Goal: Check status: Check status

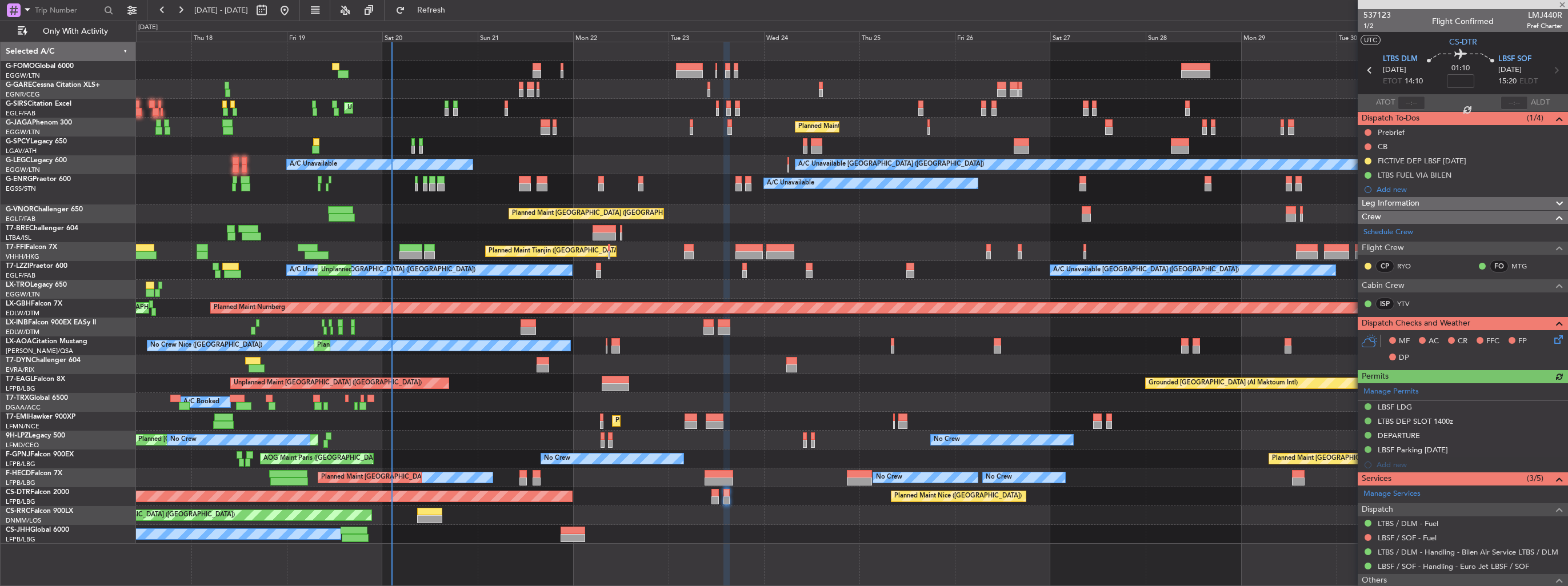
scroll to position [59, 0]
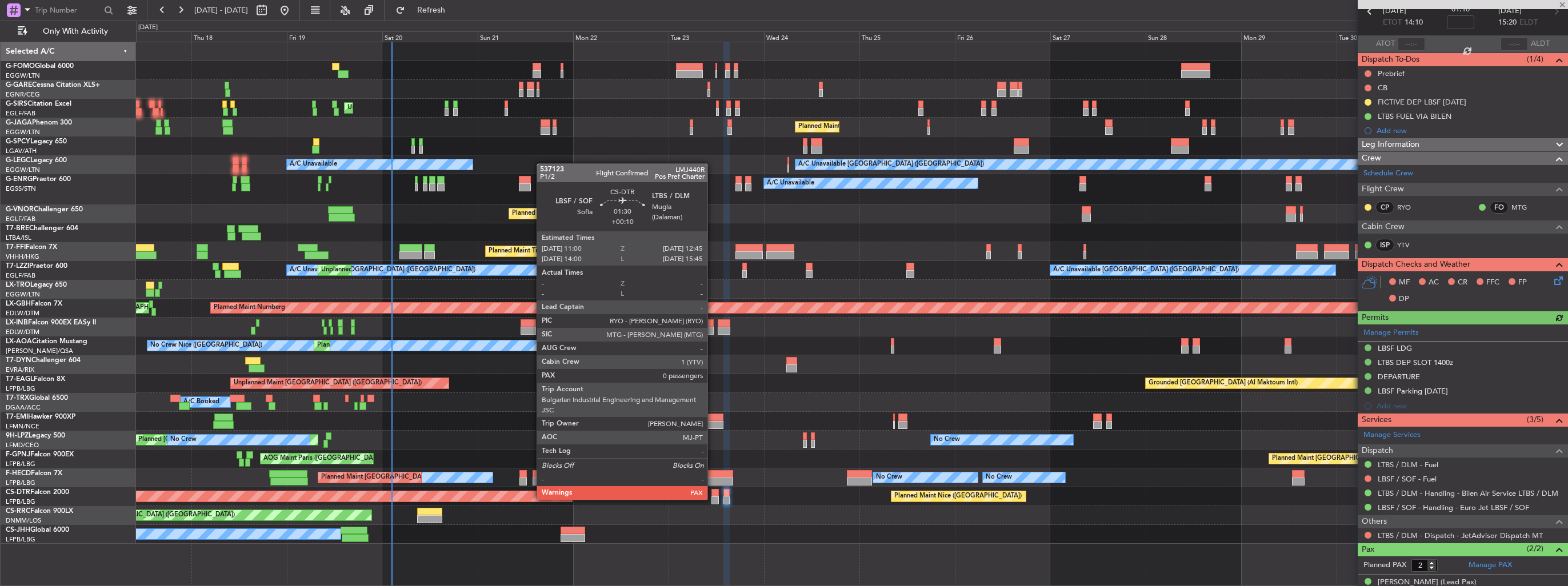
click at [713, 499] on div at bounding box center [715, 500] width 7 height 8
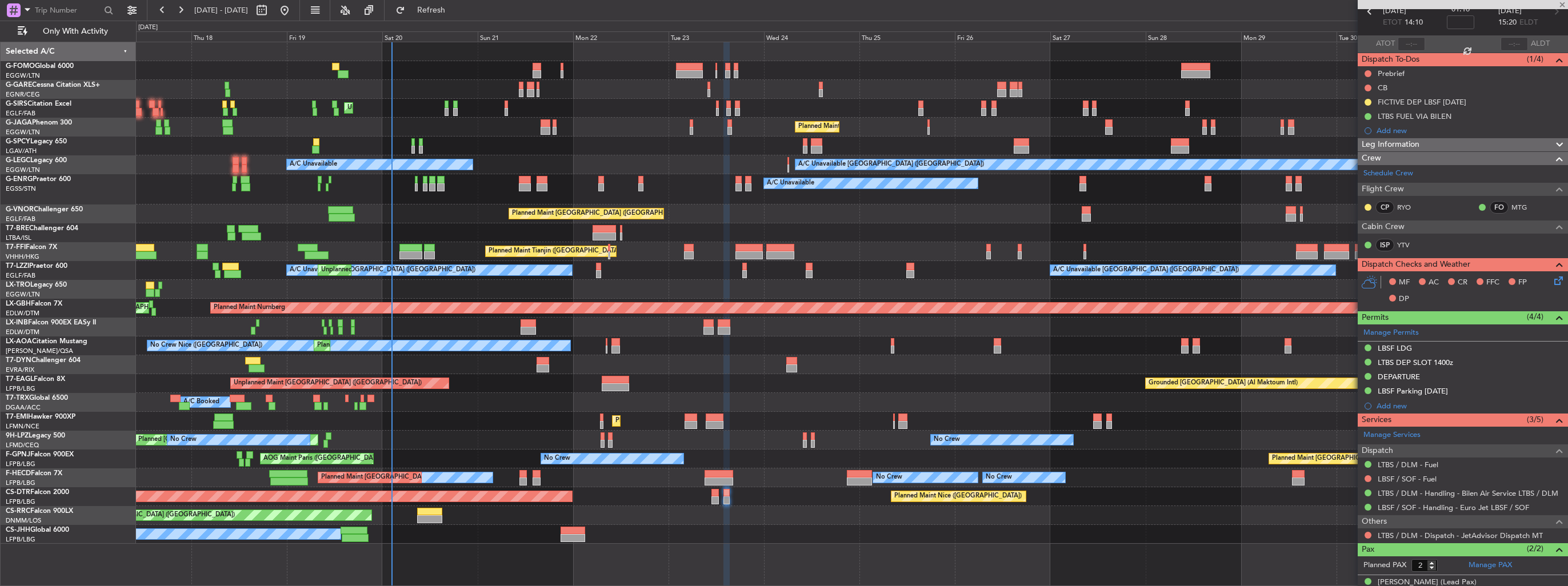
type input "+00:10"
type input "0"
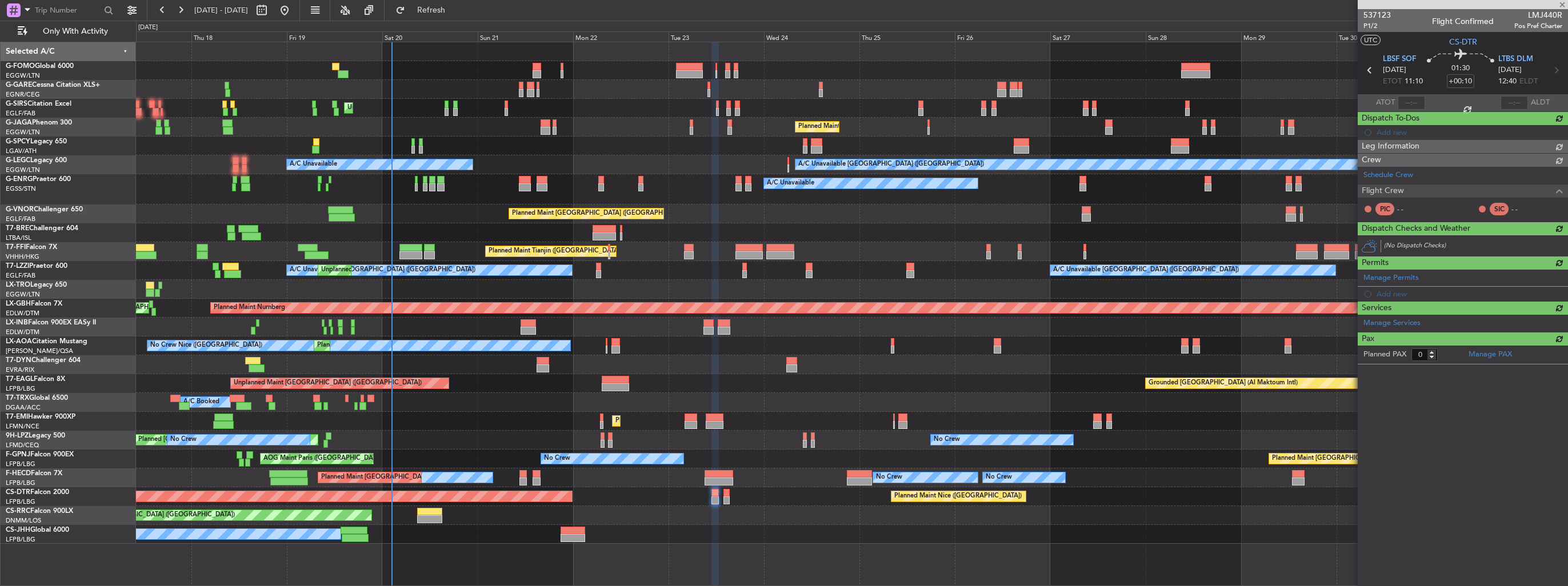
scroll to position [0, 0]
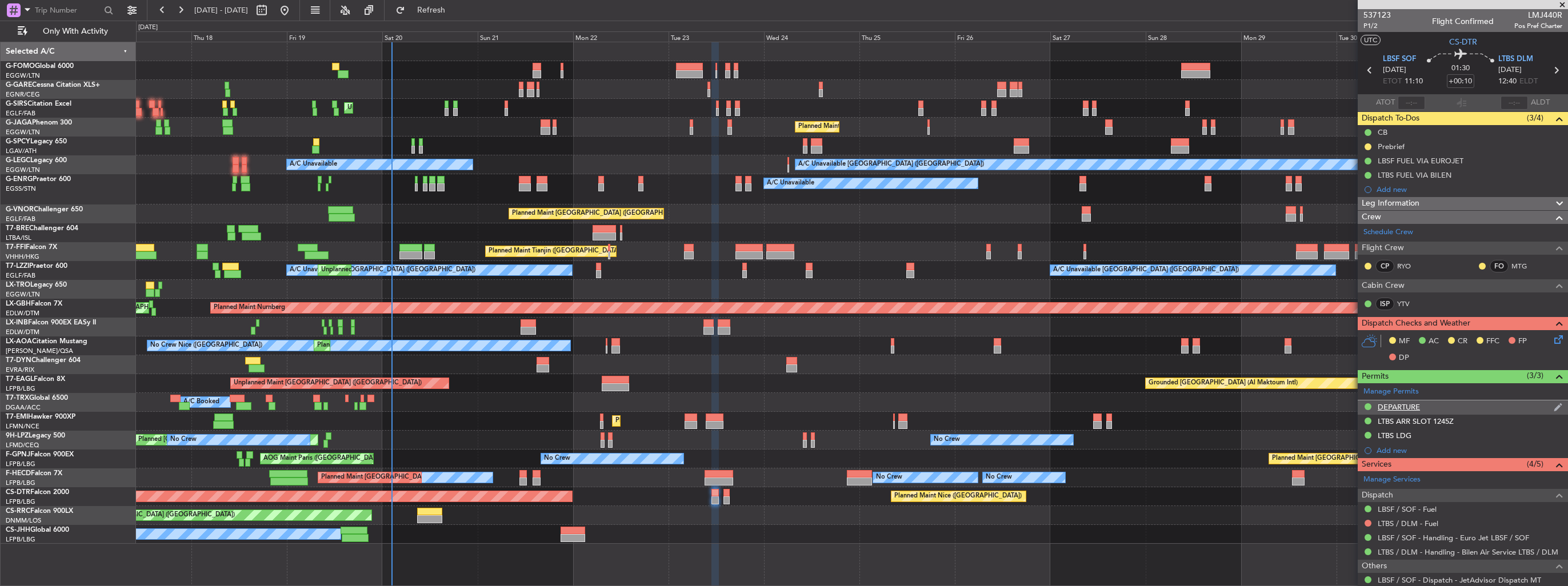
click at [1554, 403] on img at bounding box center [1558, 407] width 9 height 11
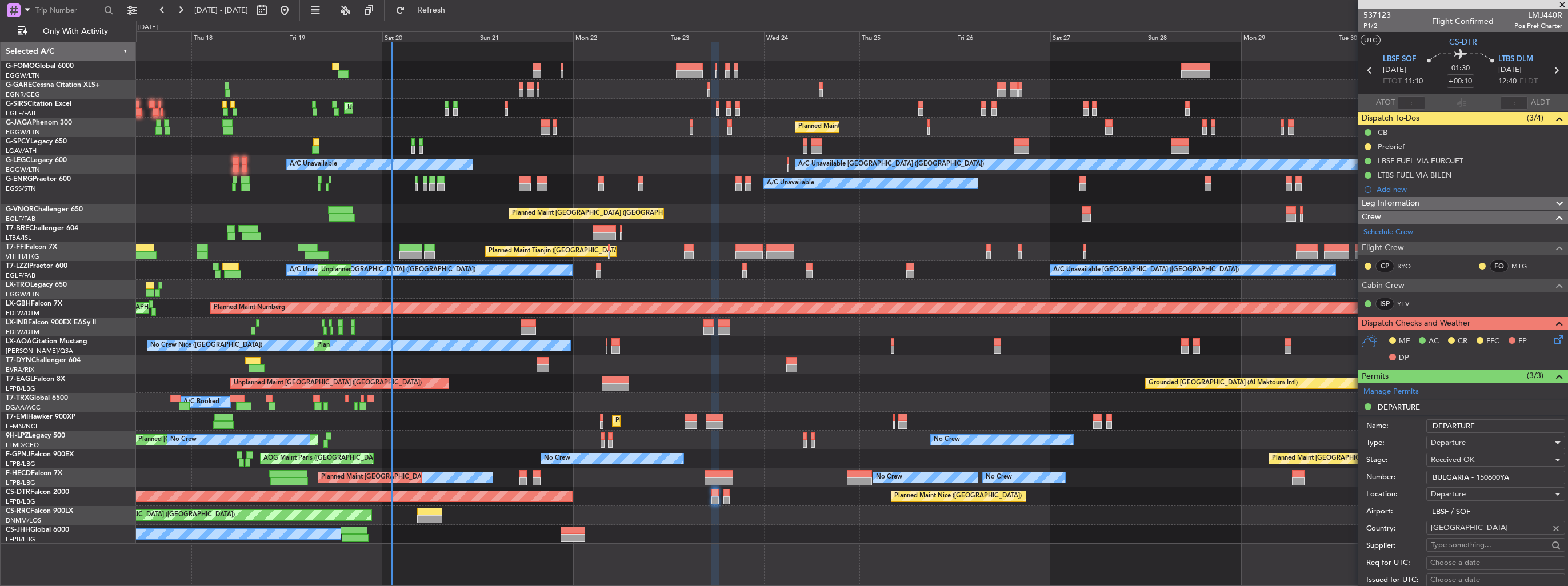
click at [1540, 15] on span "LMJ440R" at bounding box center [1538, 15] width 48 height 12
copy span "LMJ440R"
click at [1397, 22] on div "537123 P1/2 Flight Confirmed LMJ440R Pos Pref Charter" at bounding box center [1463, 20] width 210 height 23
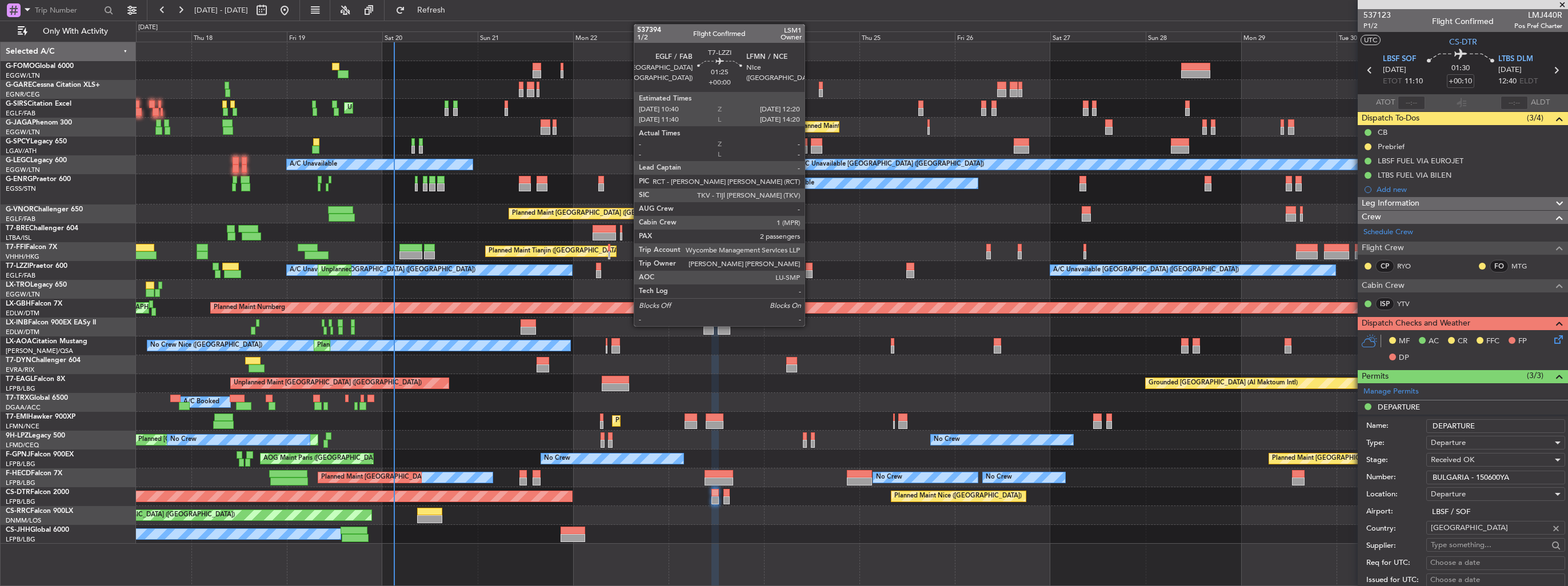
click at [810, 273] on div at bounding box center [809, 274] width 7 height 8
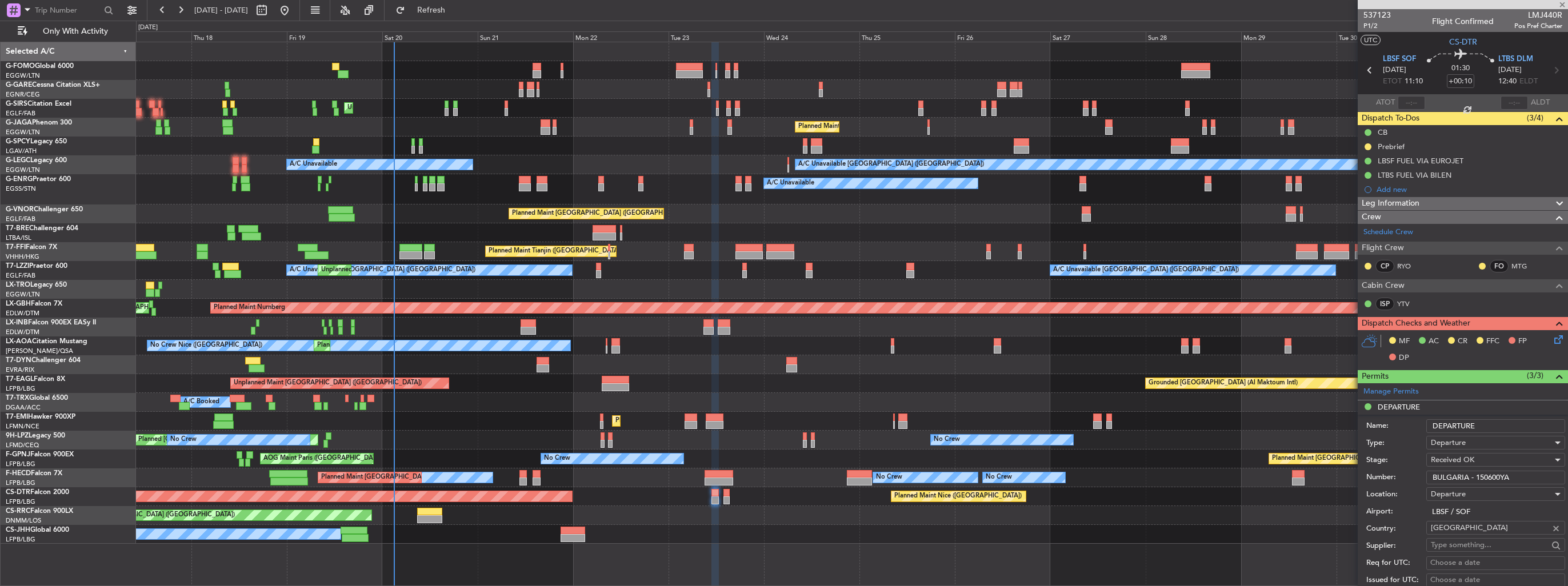
type input "2"
